Goal: Check status: Check status

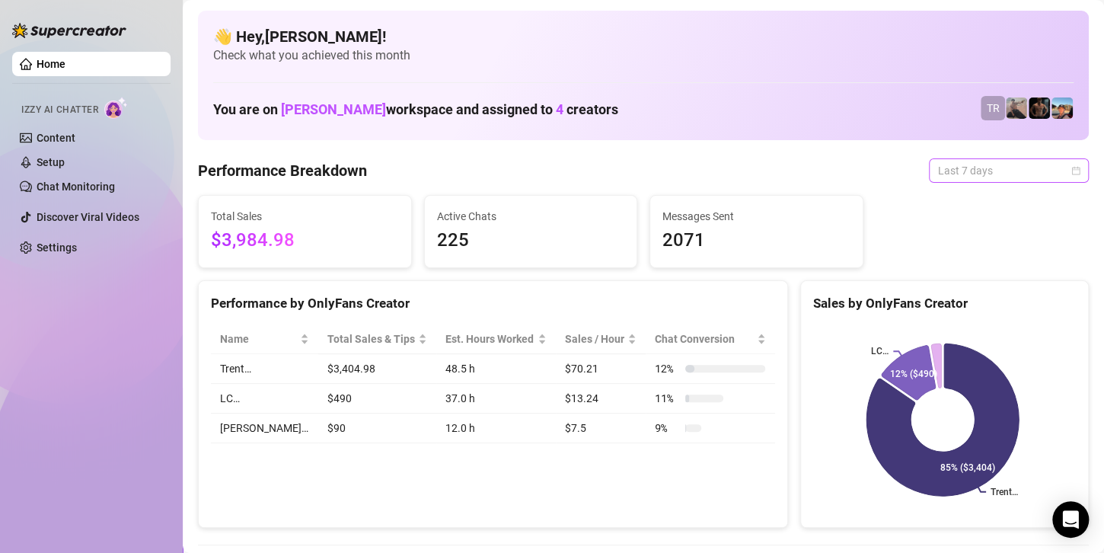
click at [991, 172] on span "Last 7 days" at bounding box center [1009, 170] width 142 height 23
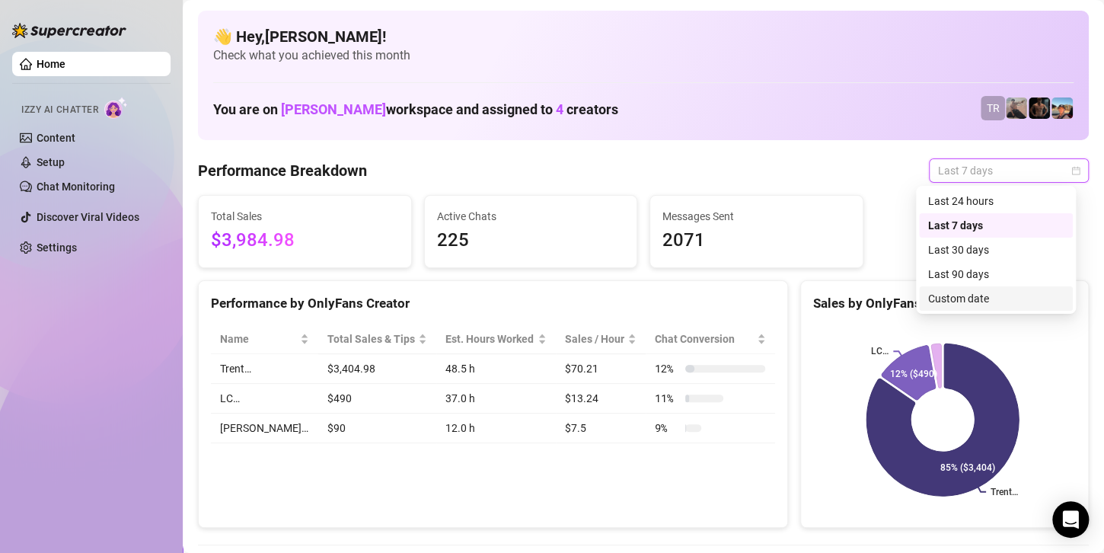
click at [942, 298] on div "Custom date" at bounding box center [995, 298] width 135 height 17
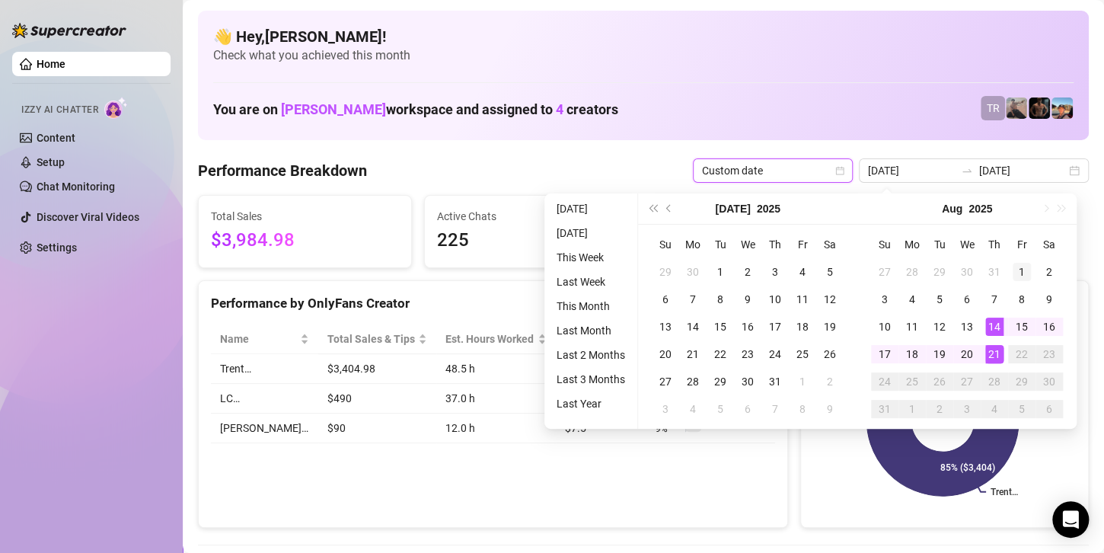
type input "[DATE]"
click at [1018, 266] on div "1" at bounding box center [1021, 272] width 18 height 18
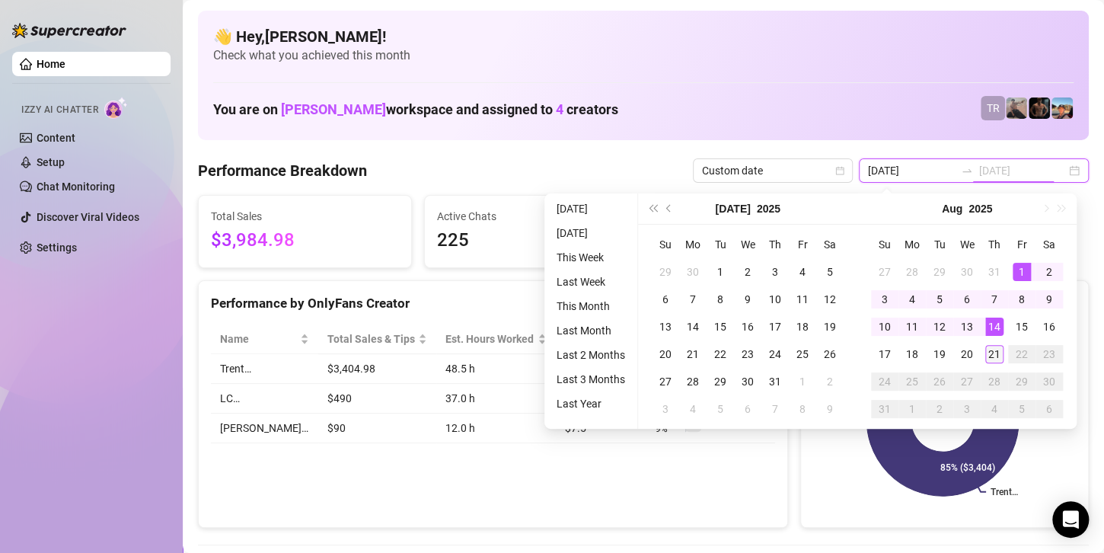
type input "[DATE]"
click at [989, 354] on div "21" at bounding box center [994, 354] width 18 height 18
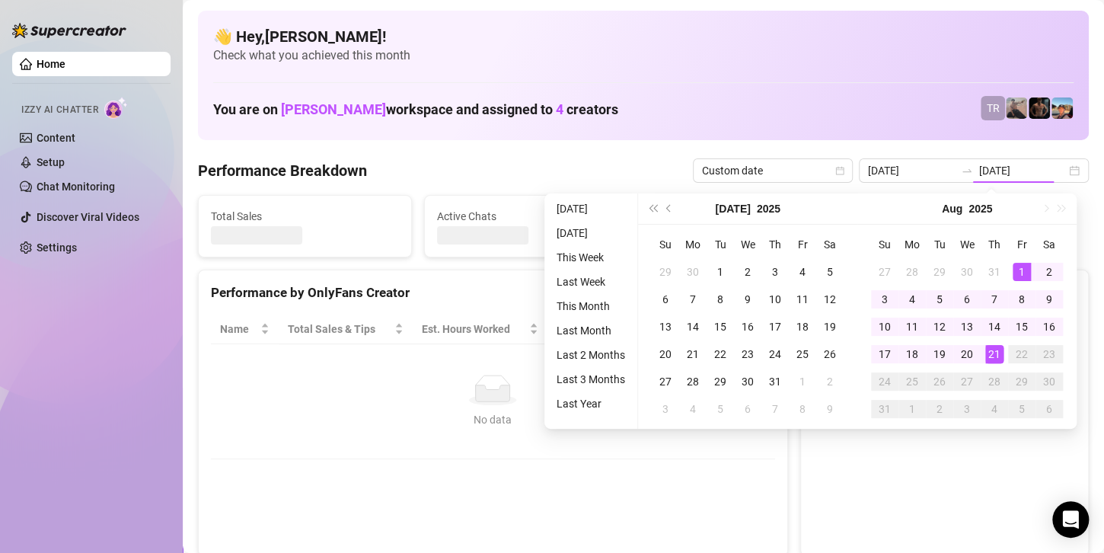
type input "[DATE]"
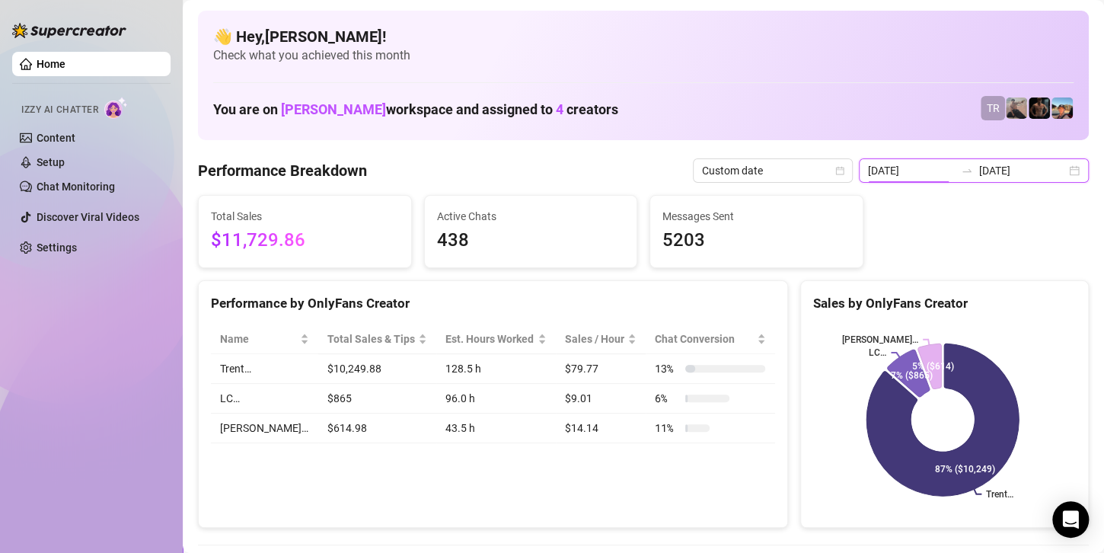
click at [940, 169] on input "[DATE]" at bounding box center [911, 170] width 87 height 17
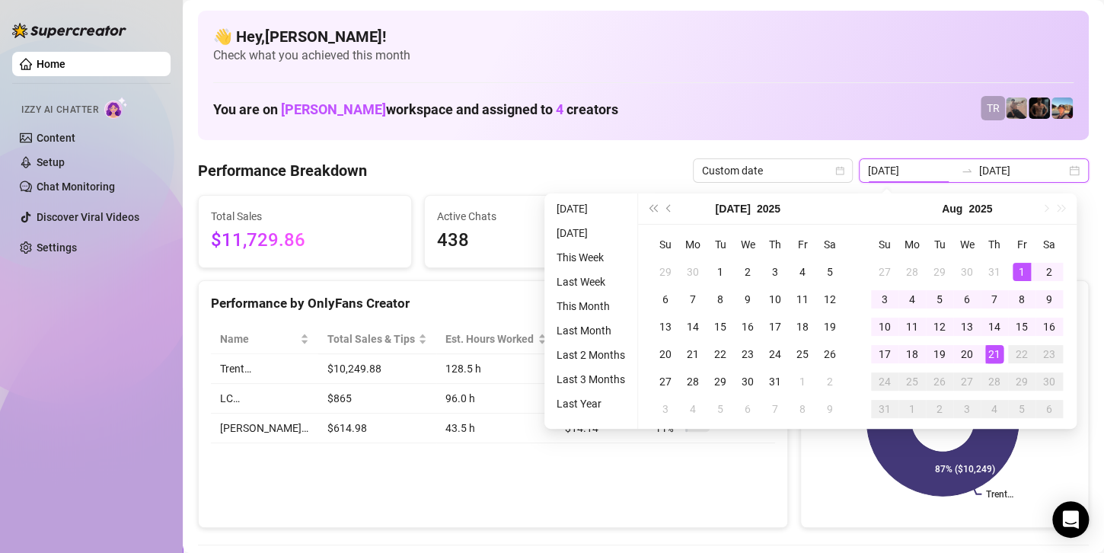
type input "[DATE]"
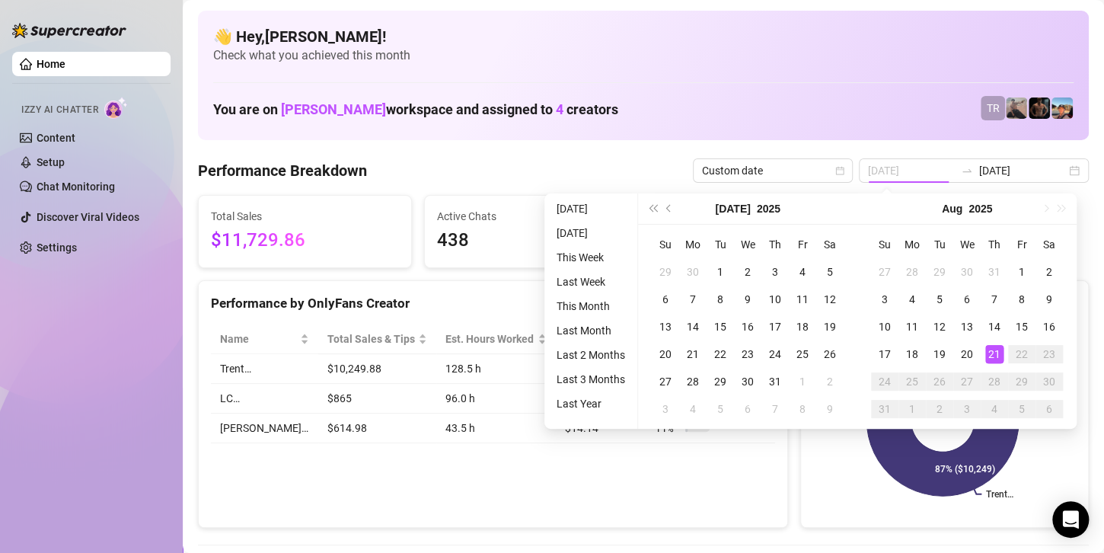
click at [989, 351] on div "21" at bounding box center [994, 354] width 18 height 18
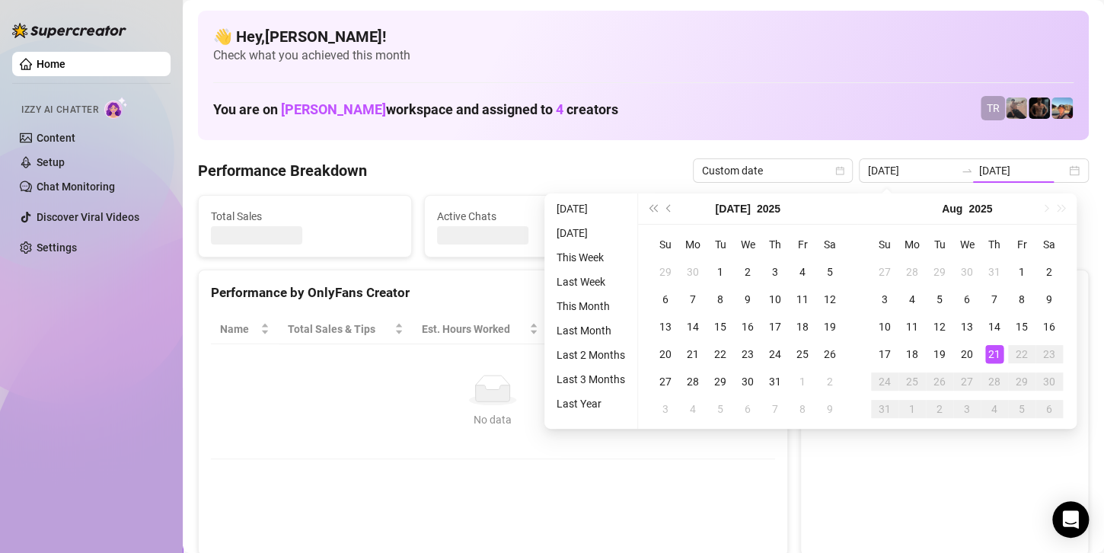
type input "[DATE]"
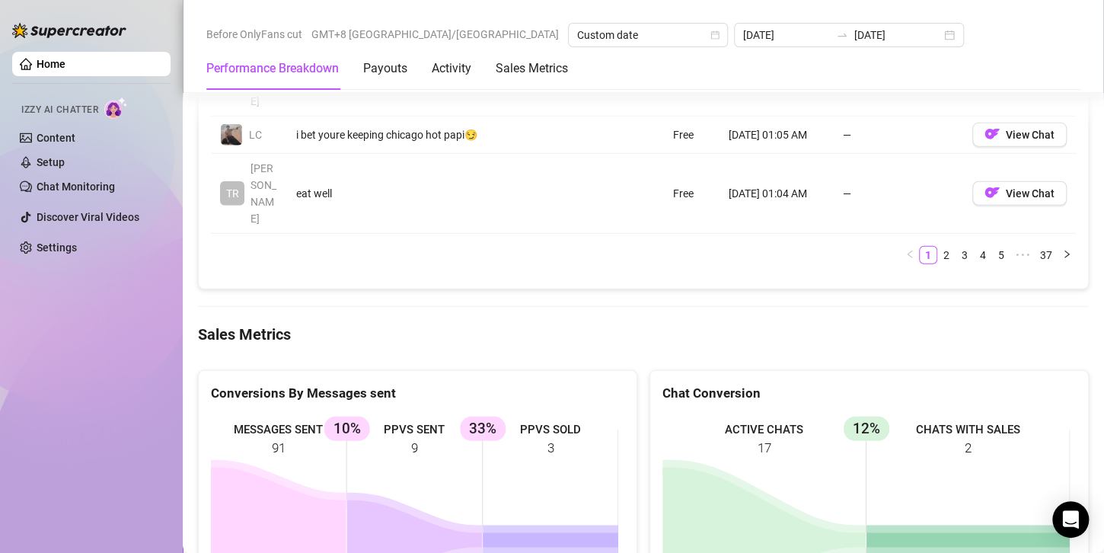
scroll to position [1979, 0]
